Goal: Task Accomplishment & Management: Manage account settings

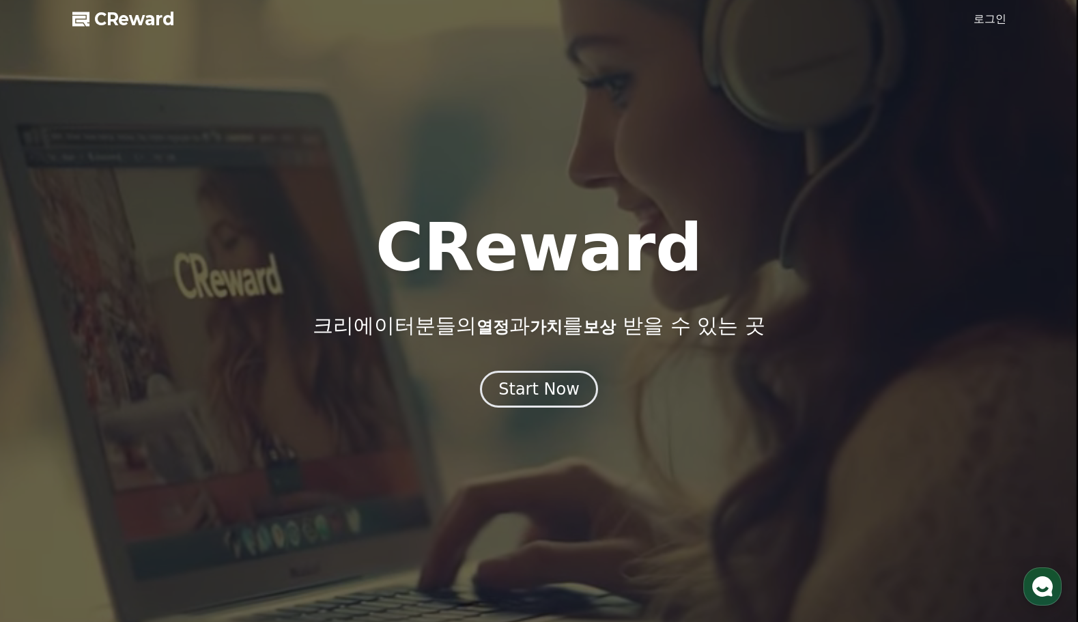
click at [996, 16] on link "로그인" at bounding box center [990, 19] width 33 height 16
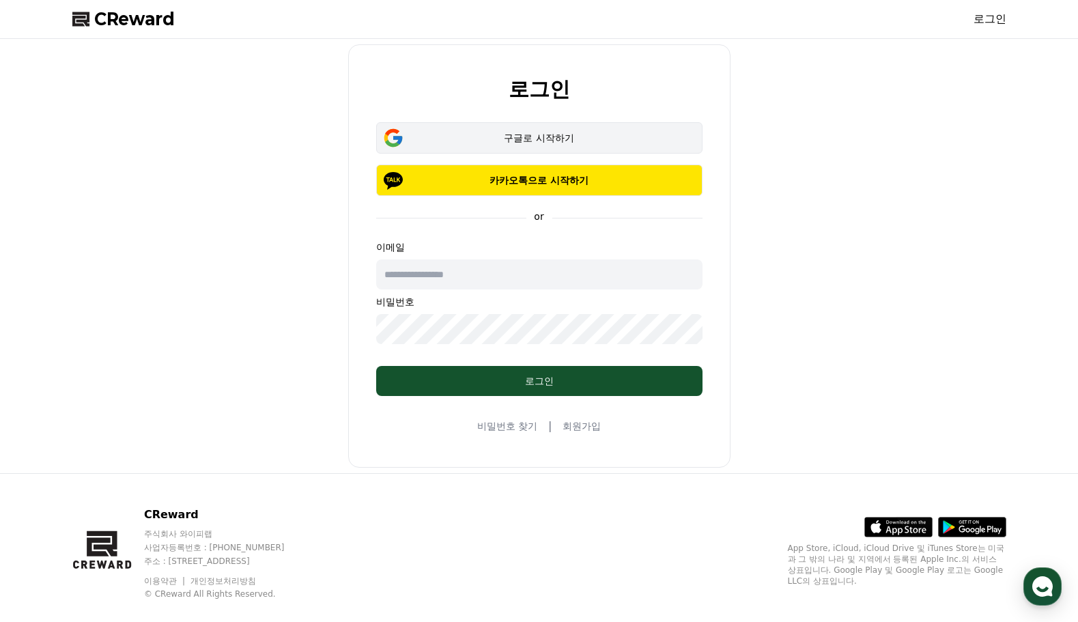
click at [523, 129] on button "구글로 시작하기" at bounding box center [539, 137] width 326 height 31
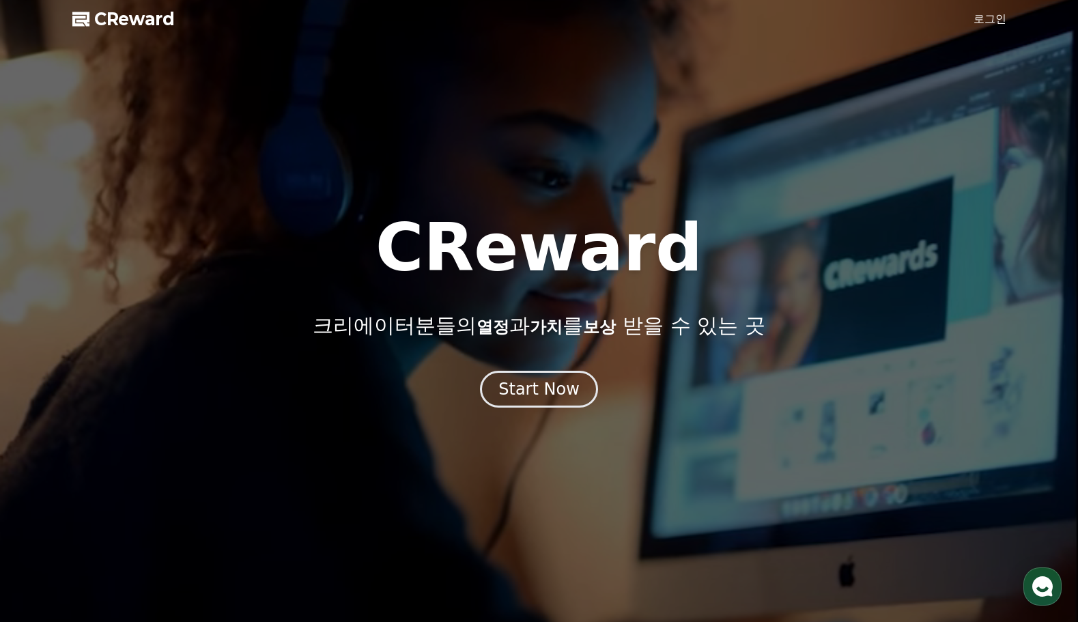
click at [983, 14] on link "로그인" at bounding box center [990, 19] width 33 height 16
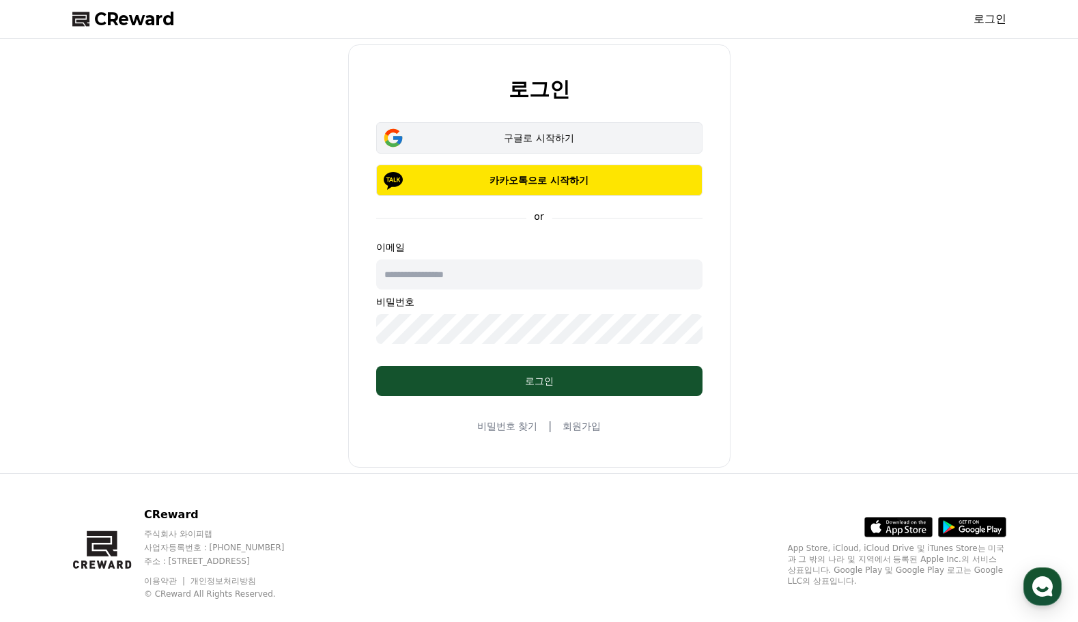
click at [539, 139] on div "구글로 시작하기" at bounding box center [539, 138] width 287 height 14
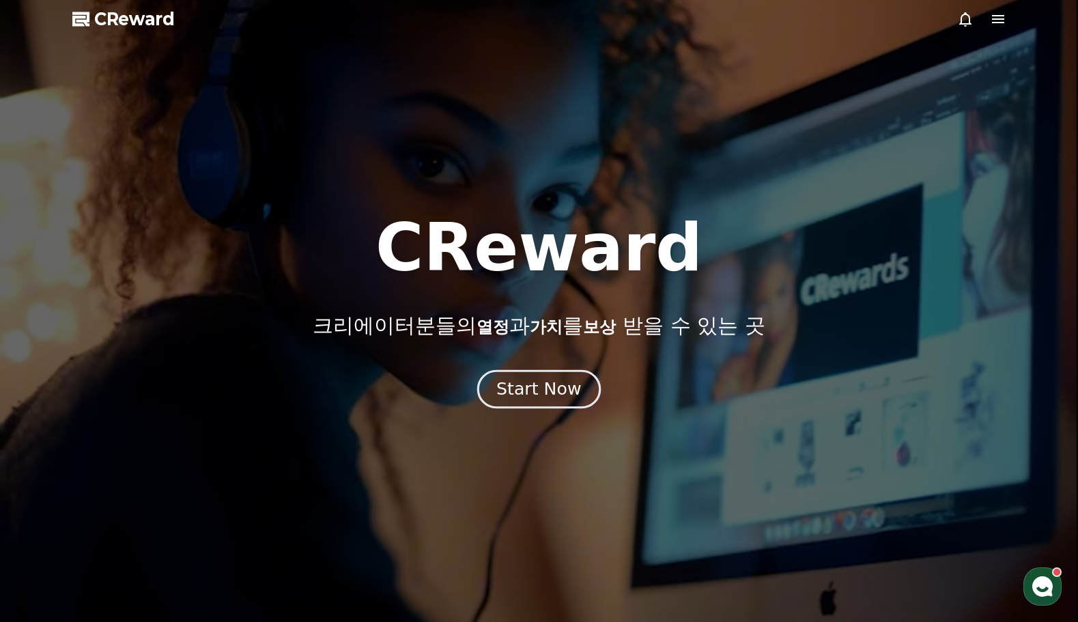
click at [548, 384] on div "Start Now" at bounding box center [538, 389] width 85 height 23
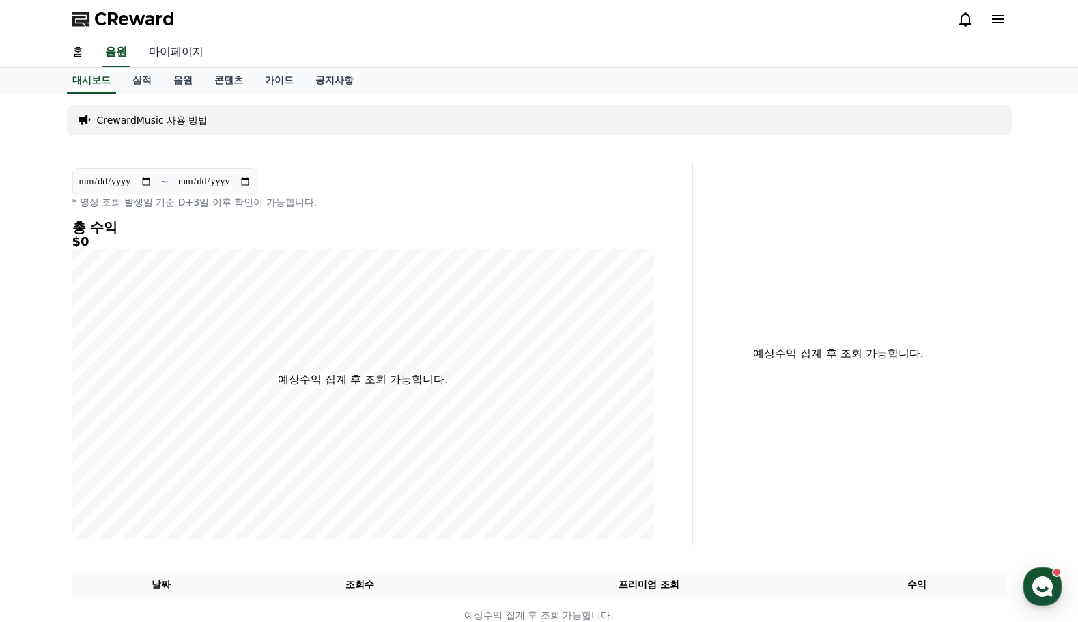
click at [180, 57] on link "마이페이지" at bounding box center [176, 52] width 76 height 29
select select "**********"
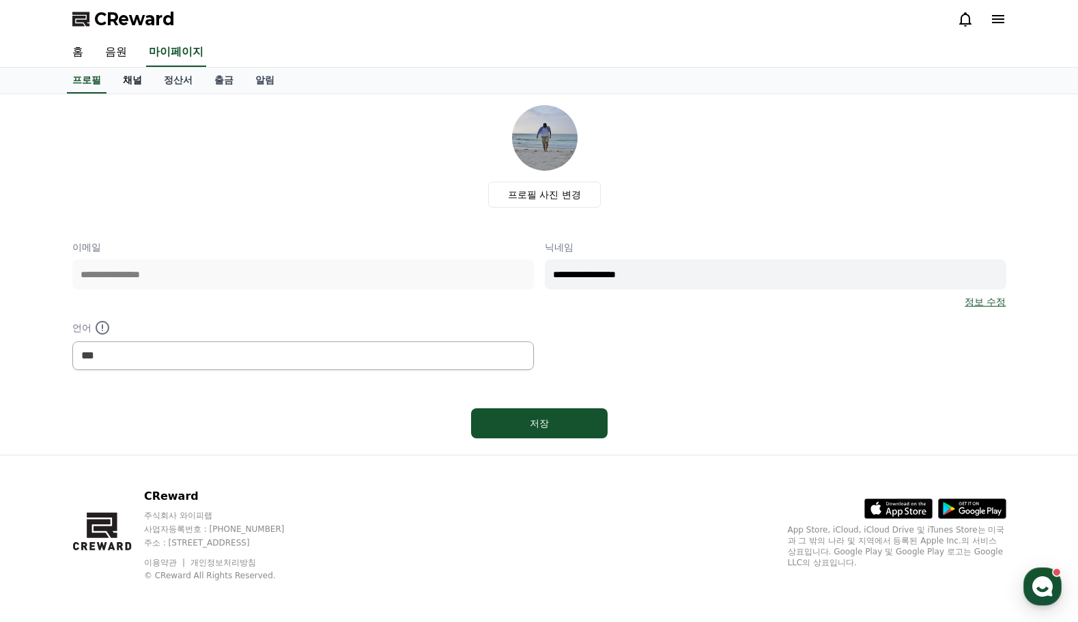
click at [135, 80] on link "채널" at bounding box center [132, 81] width 41 height 26
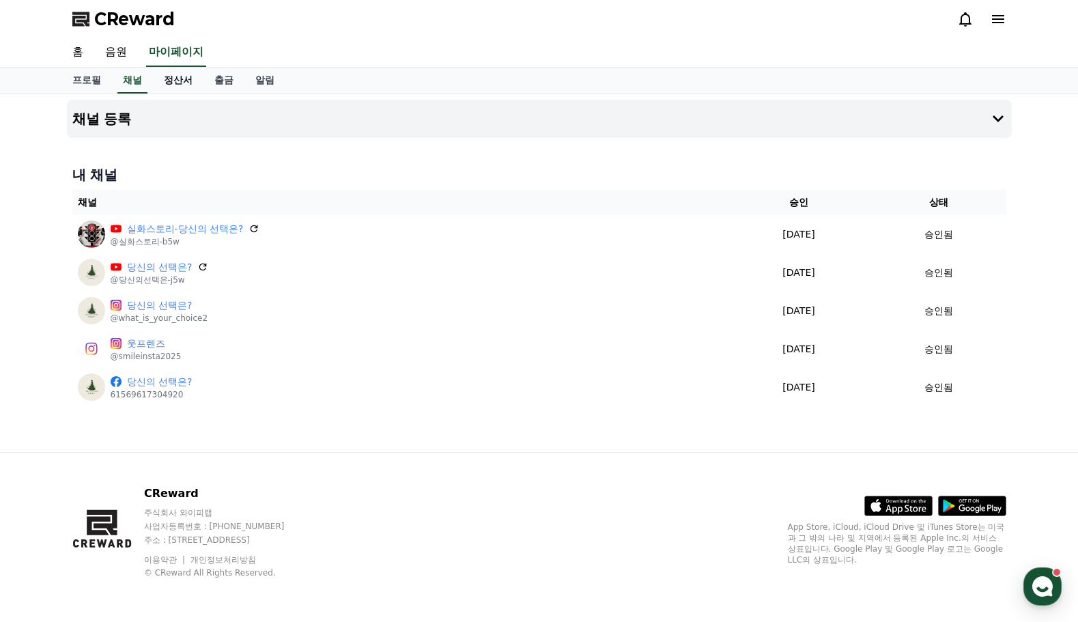
click at [163, 81] on link "정산서" at bounding box center [178, 81] width 51 height 26
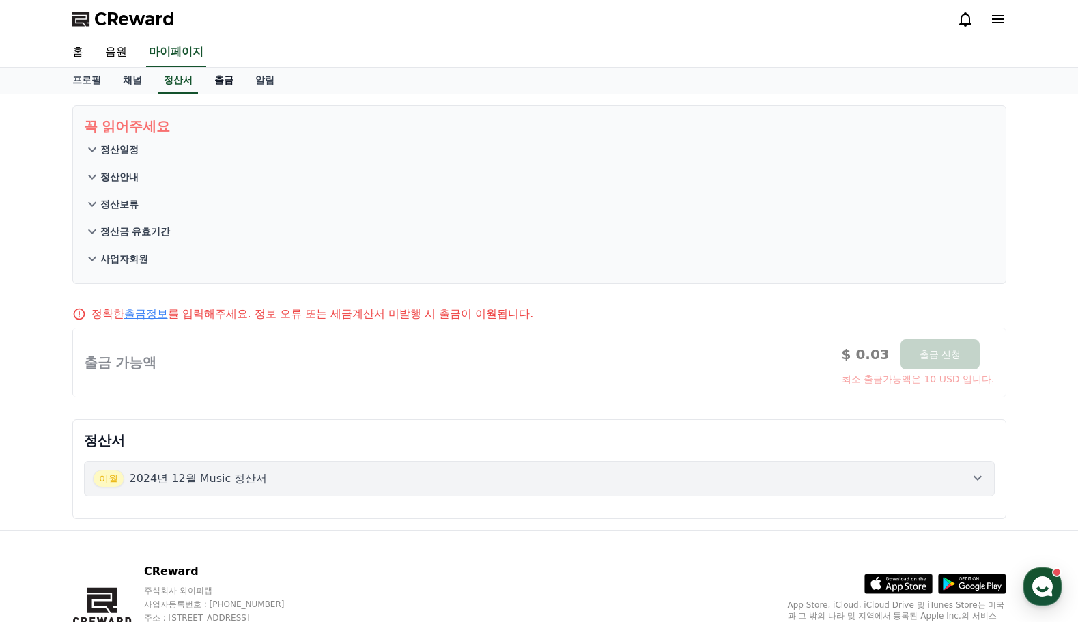
click at [220, 80] on link "출금" at bounding box center [223, 81] width 41 height 26
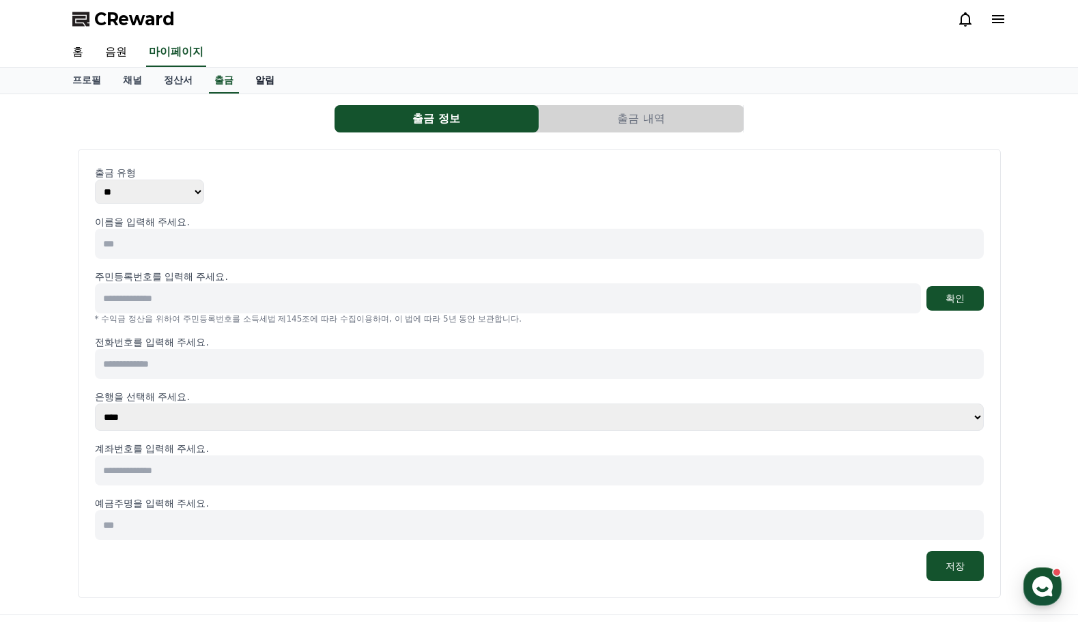
click at [267, 80] on link "알림" at bounding box center [264, 81] width 41 height 26
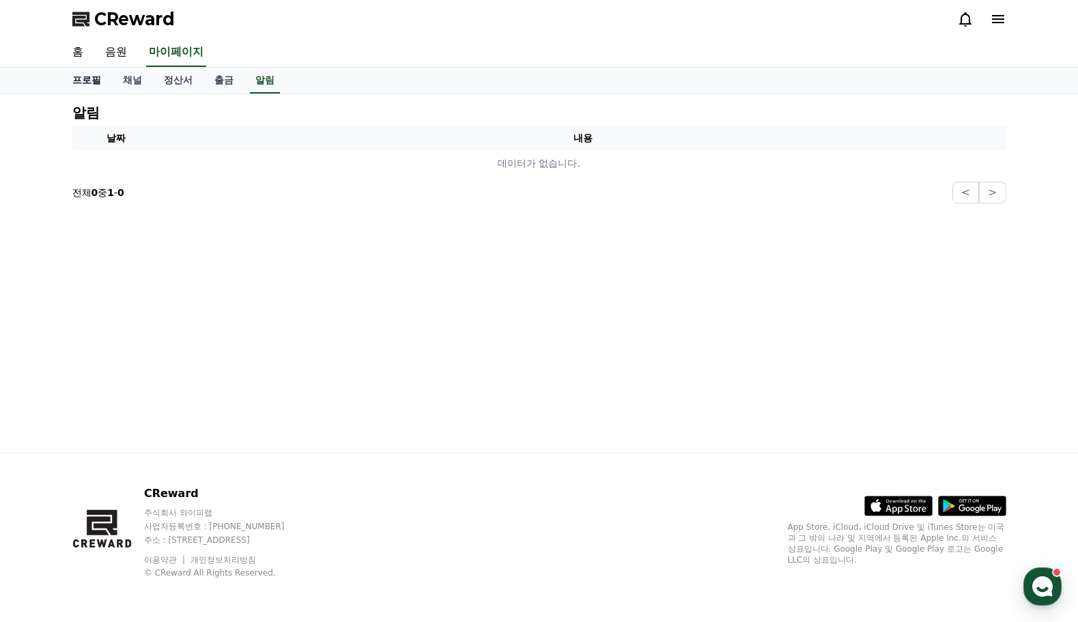
click at [85, 69] on link "프로필" at bounding box center [86, 81] width 51 height 26
select select "**********"
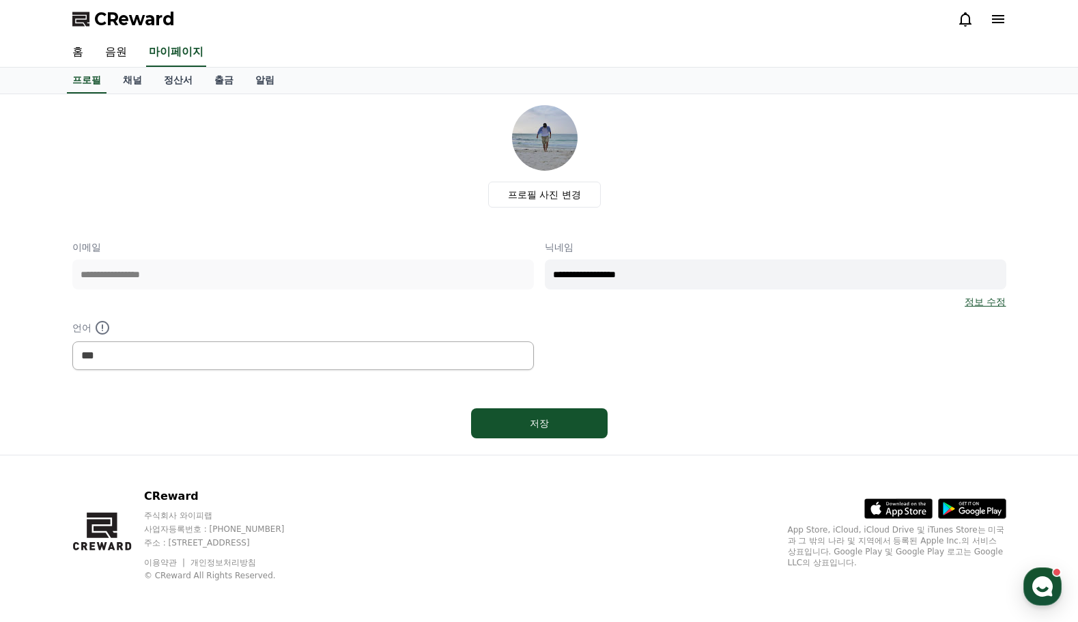
click at [1007, 25] on div "CReward" at bounding box center [539, 19] width 956 height 38
click at [996, 18] on icon at bounding box center [998, 19] width 16 height 16
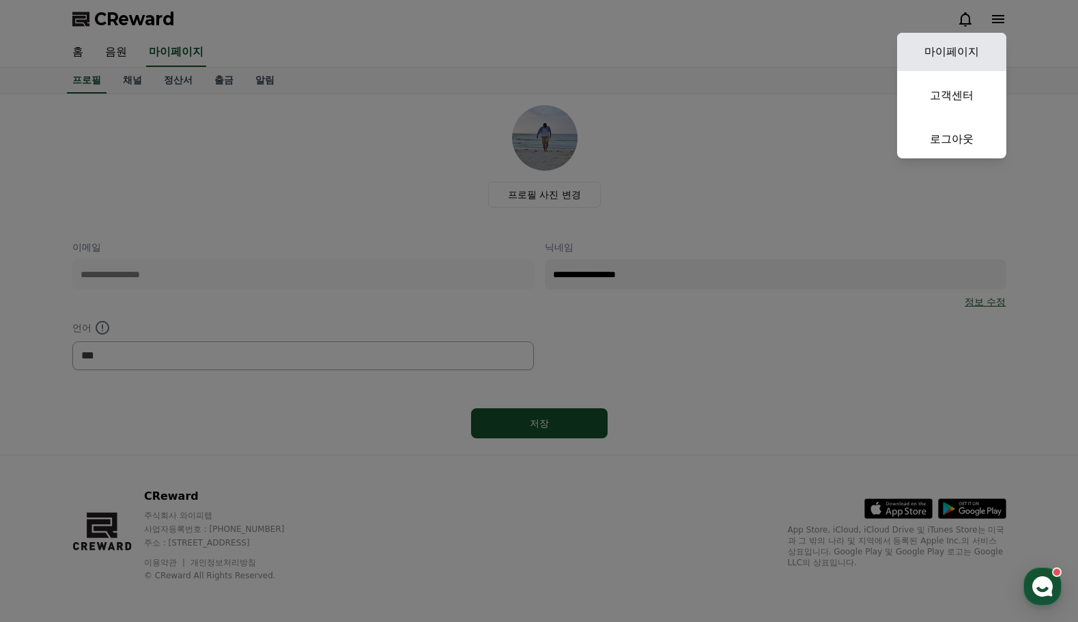
click at [976, 46] on link "마이페이지" at bounding box center [951, 52] width 109 height 38
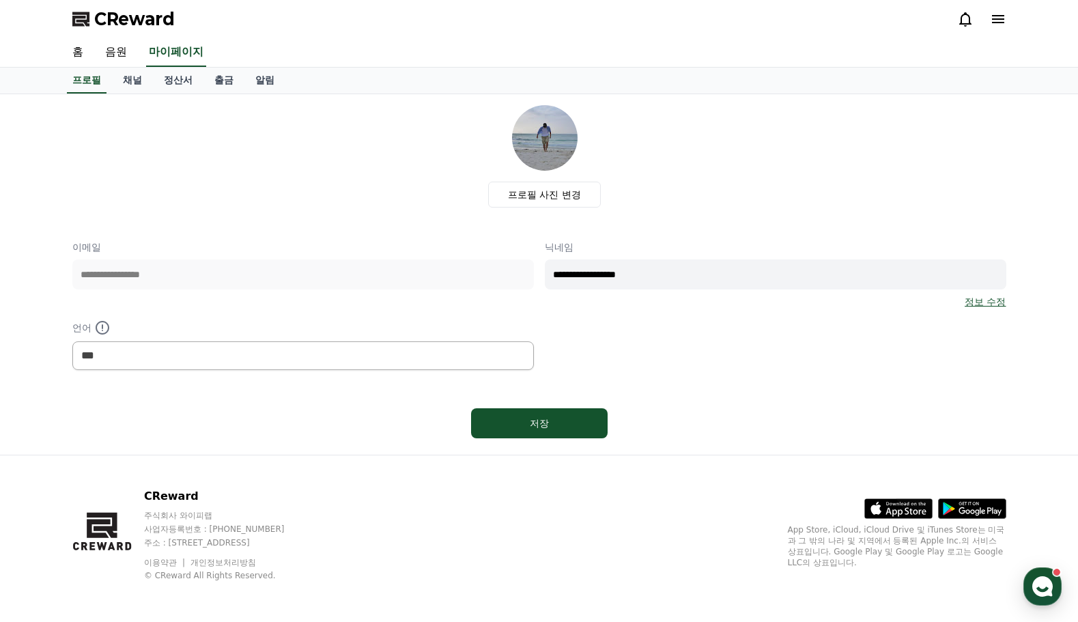
click at [995, 16] on icon at bounding box center [998, 19] width 12 height 8
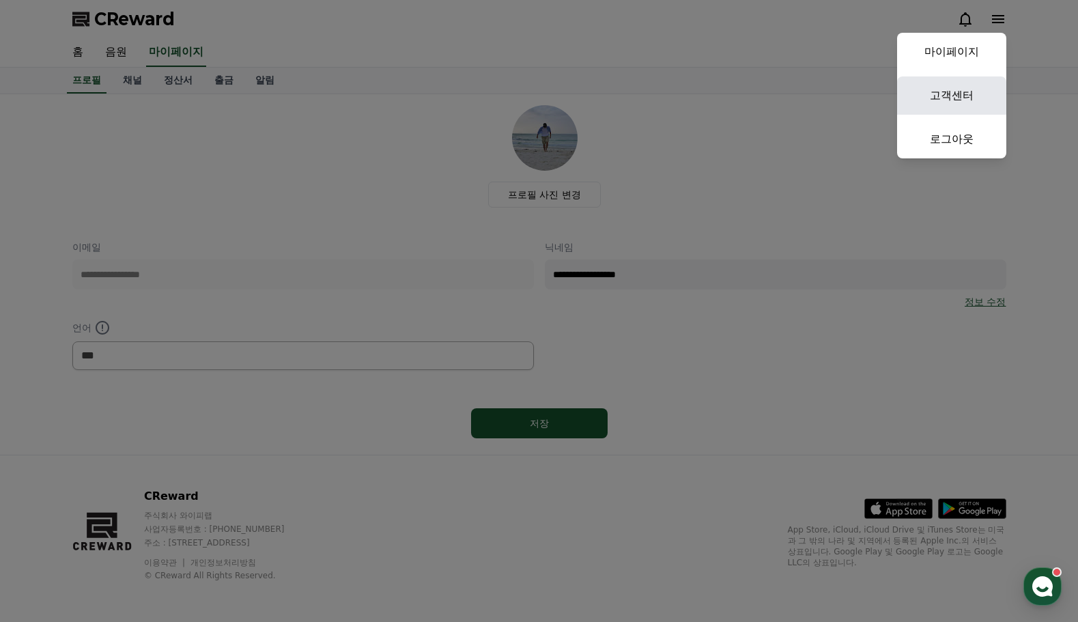
click at [959, 91] on link "고객센터" at bounding box center [951, 95] width 109 height 38
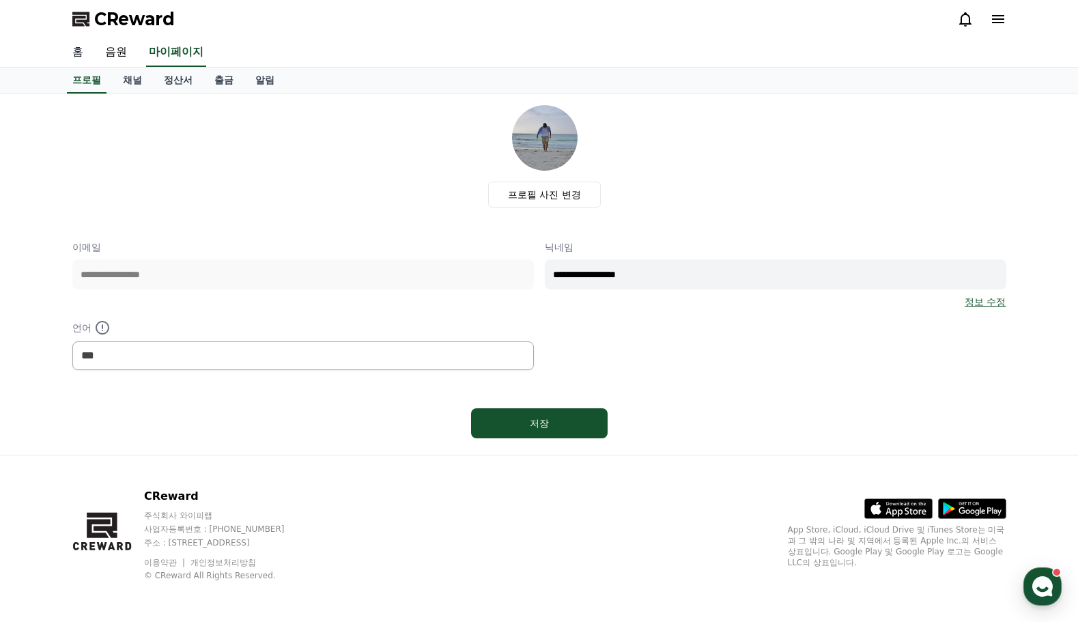
click at [83, 48] on link "홈" at bounding box center [77, 52] width 33 height 29
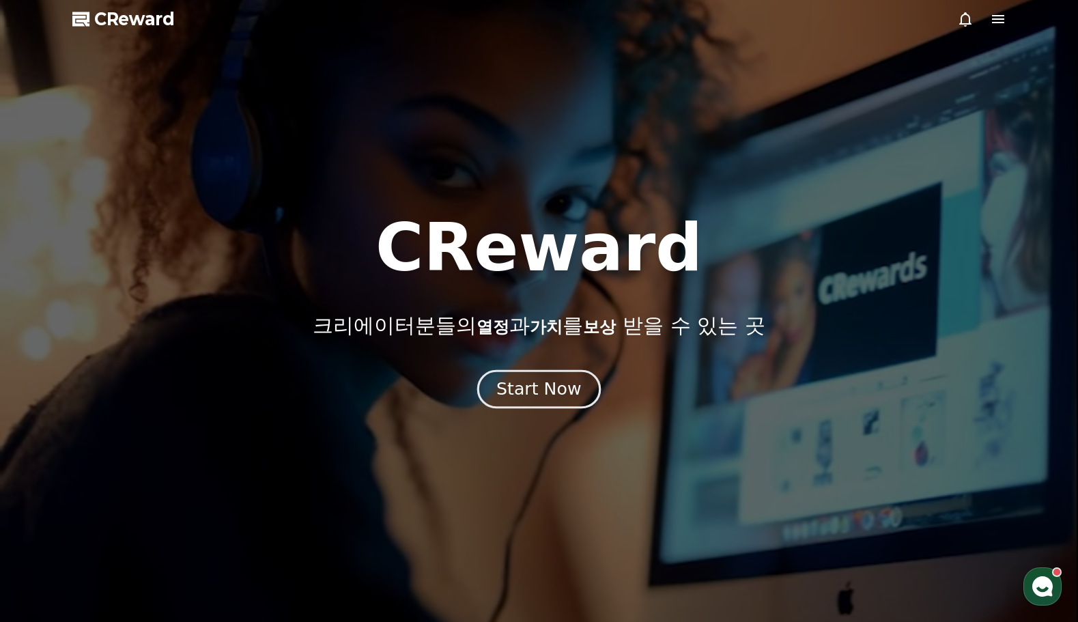
click at [514, 393] on div "Start Now" at bounding box center [538, 389] width 85 height 23
